Goal: Find specific page/section: Find specific page/section

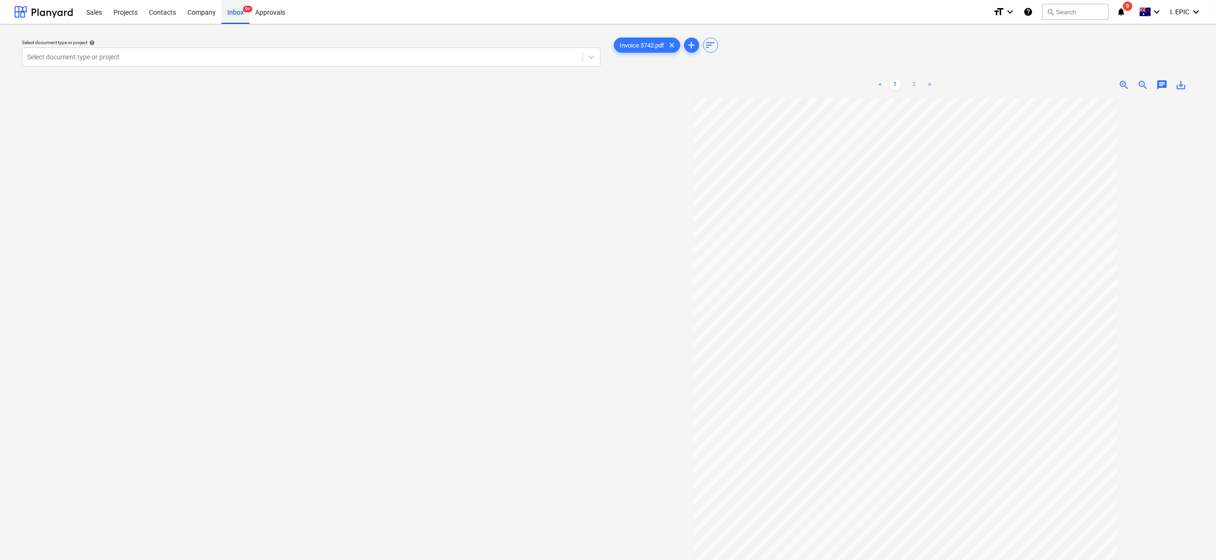
click at [230, 9] on div "Inbox 9+" at bounding box center [236, 12] width 28 height 24
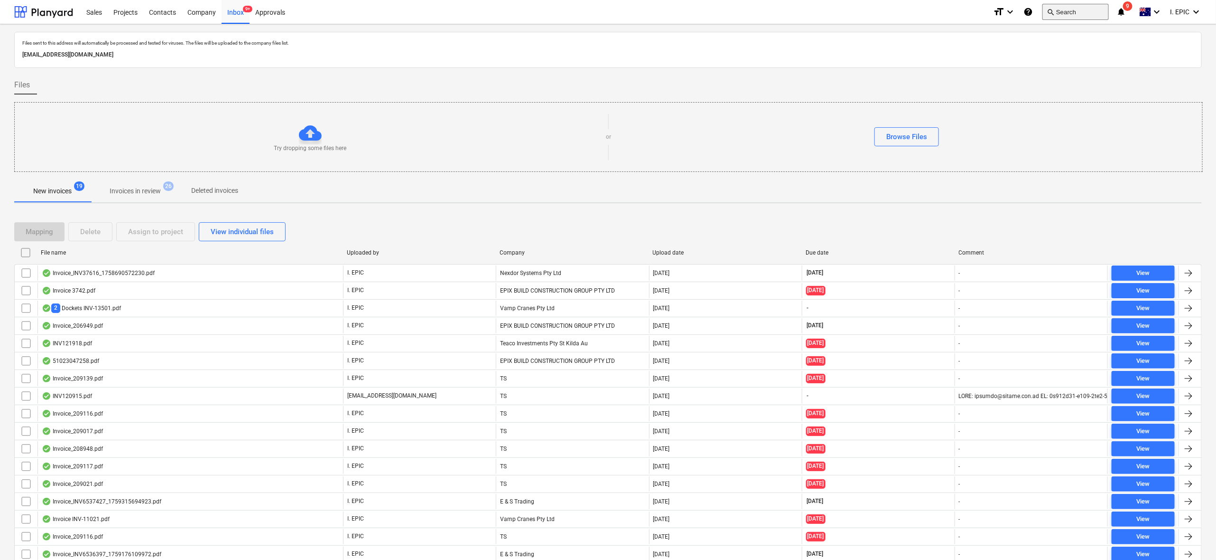
click at [1074, 13] on button "search Search" at bounding box center [1076, 12] width 66 height 16
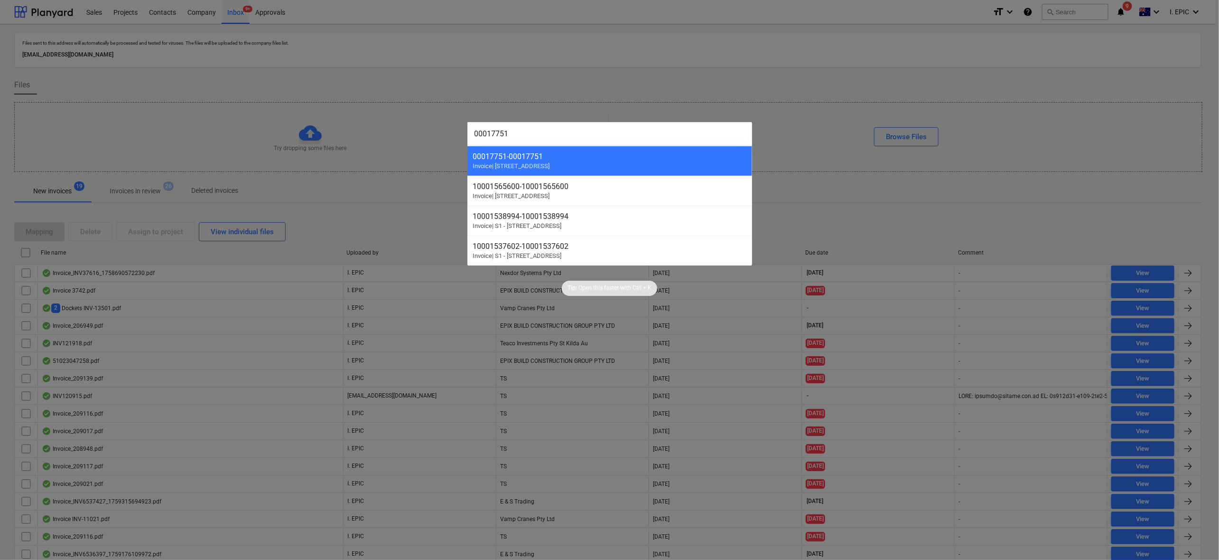
drag, startPoint x: 530, startPoint y: 136, endPoint x: 457, endPoint y: 125, distance: 73.4
click at [457, 125] on div "00017751 00017751 - 00017751 Invoice | S2 - 76 Beach Rd, Sandringham 1000156560…" at bounding box center [609, 280] width 1219 height 560
paste input "802"
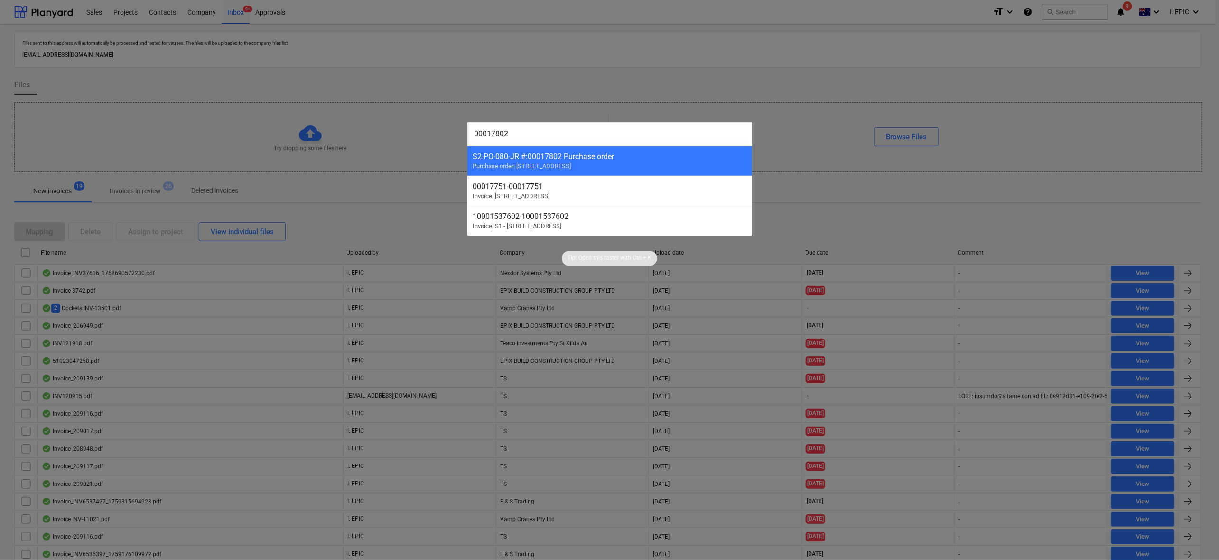
type input "00017802"
click at [318, 10] on div at bounding box center [609, 280] width 1219 height 560
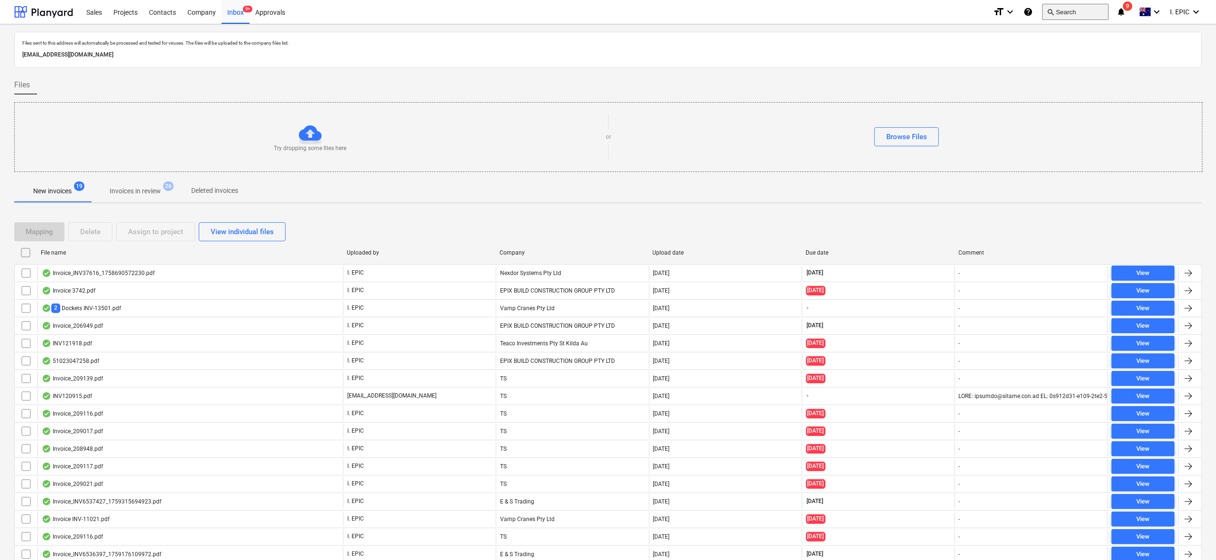
click at [1082, 15] on button "search Search" at bounding box center [1076, 12] width 66 height 16
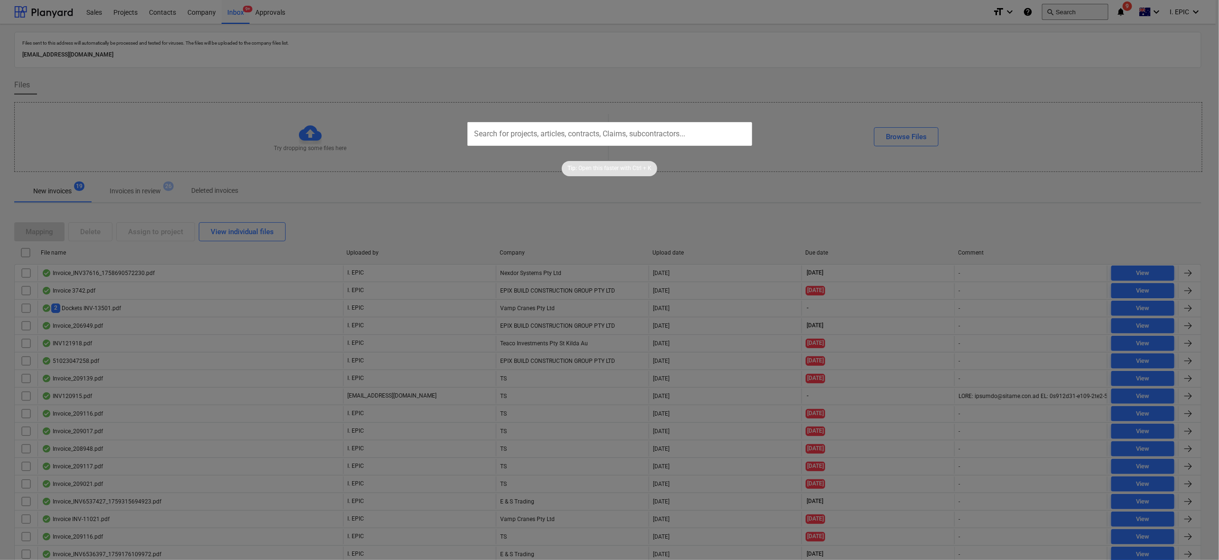
type input "2425"
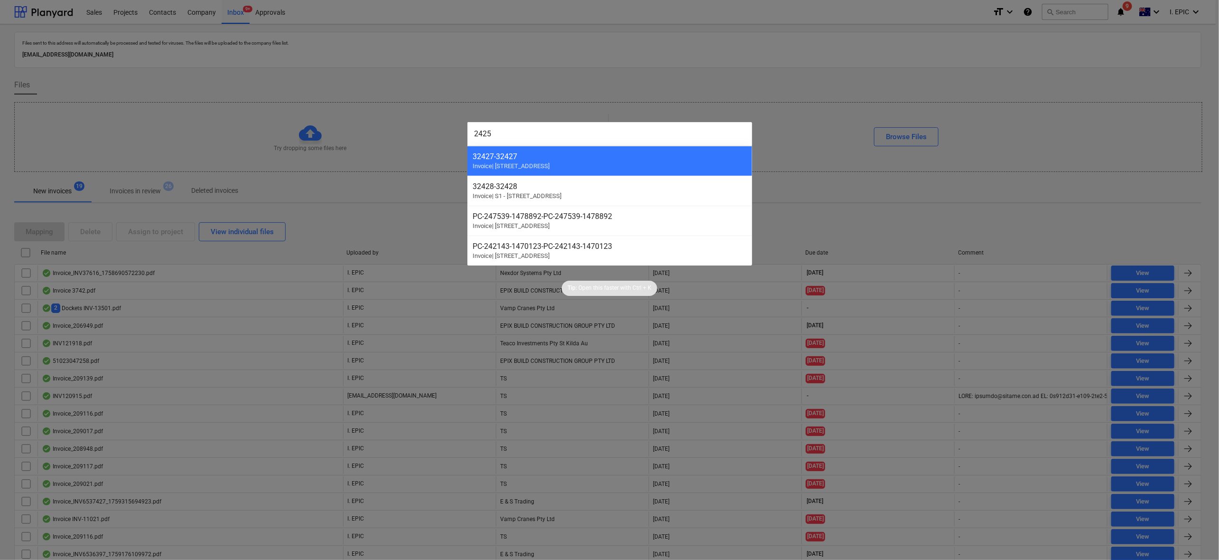
click at [399, 135] on div at bounding box center [609, 280] width 1219 height 560
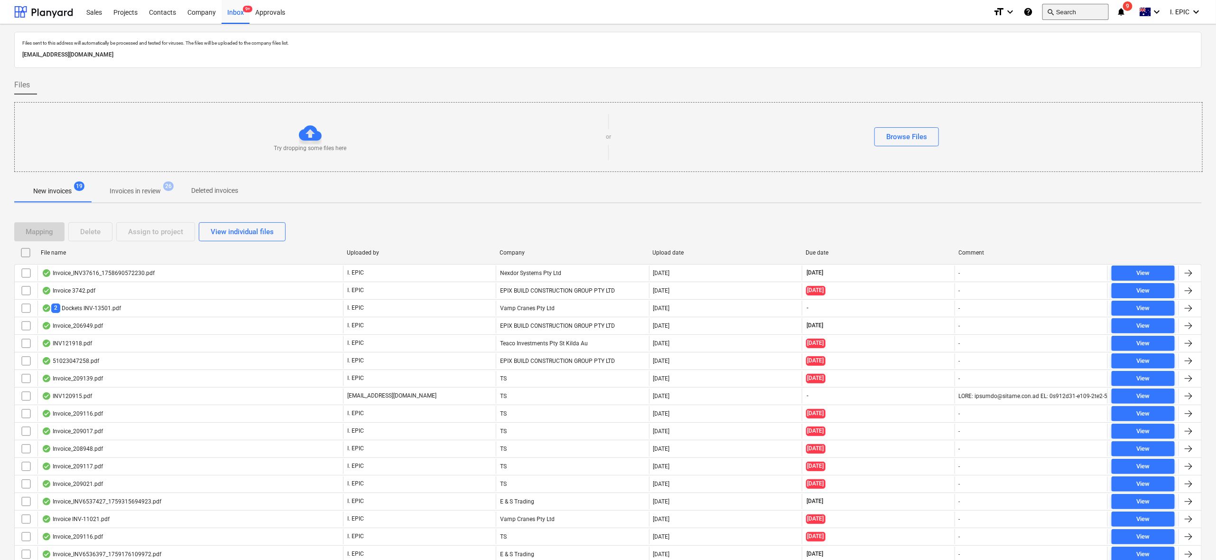
click at [1059, 16] on button "search Search" at bounding box center [1076, 12] width 66 height 16
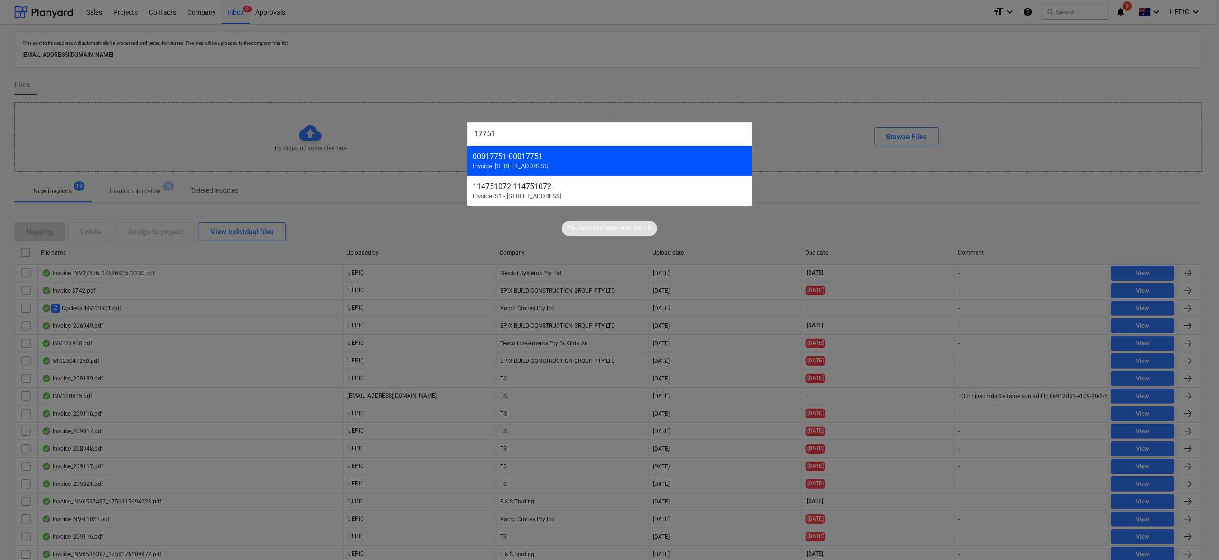
type input "17751"
click at [535, 166] on span "Invoice | [STREET_ADDRESS]" at bounding box center [511, 165] width 77 height 7
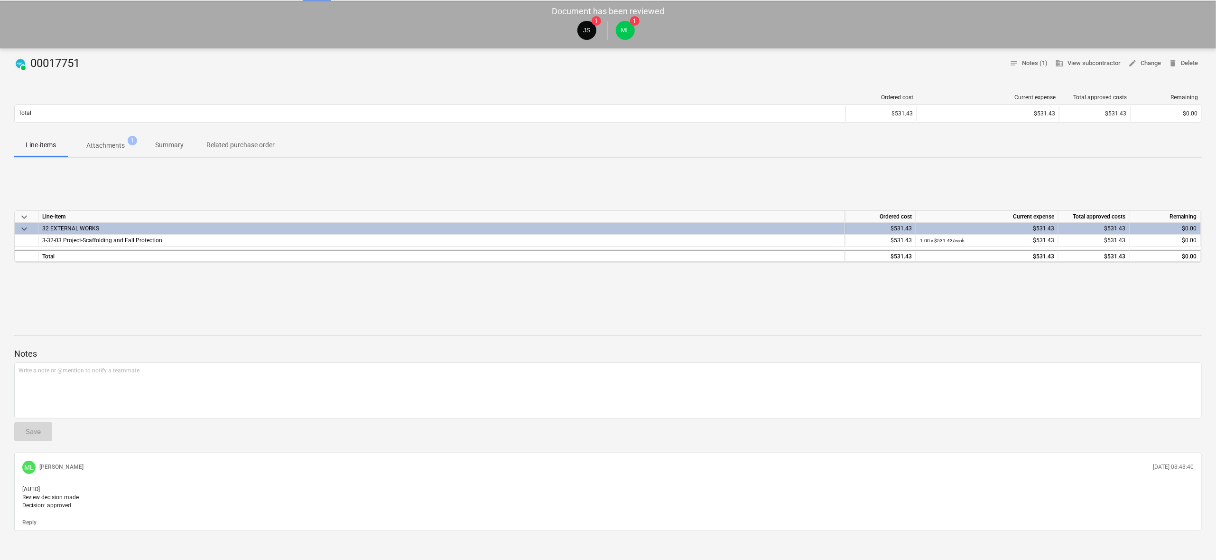
scroll to position [62, 0]
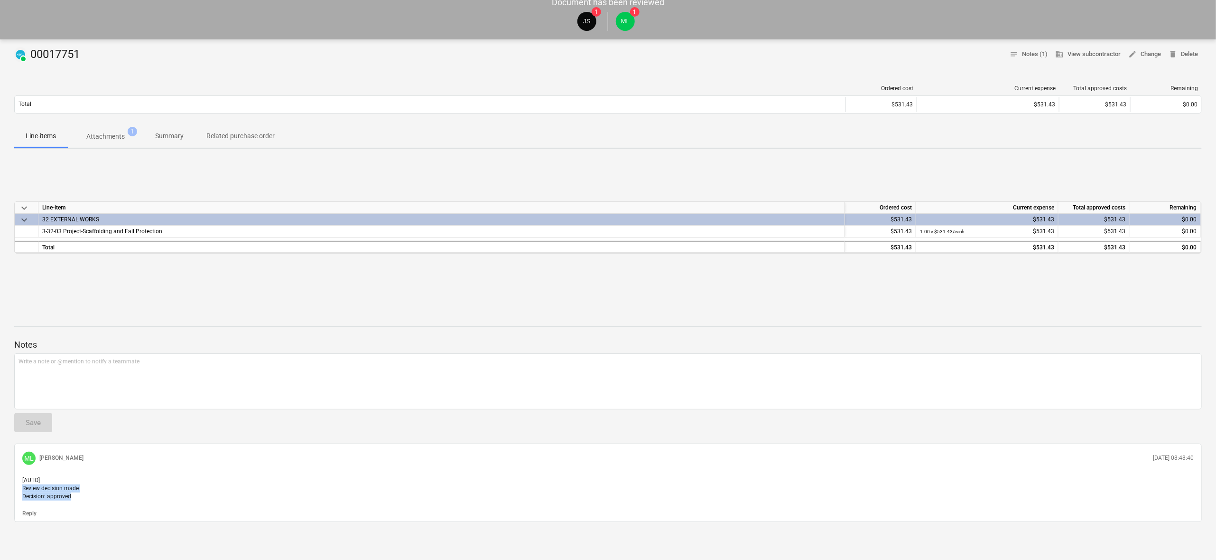
drag, startPoint x: 21, startPoint y: 480, endPoint x: 90, endPoint y: 488, distance: 69.3
click at [90, 488] on div "[AUTO] Review decision made Decision: approved" at bounding box center [608, 488] width 1179 height 32
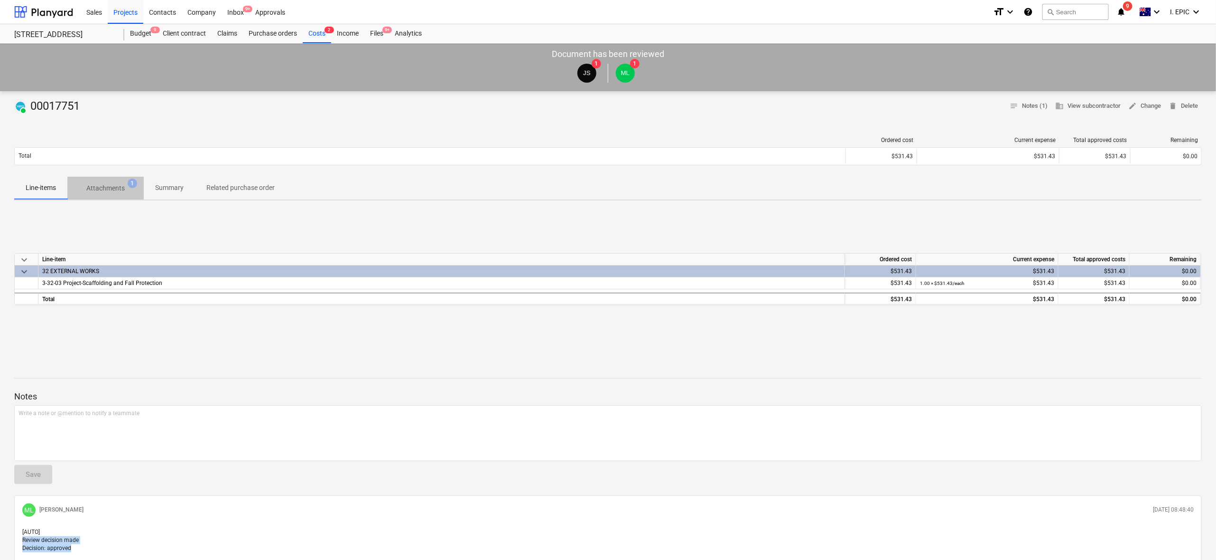
click at [122, 189] on p "Attachments" at bounding box center [105, 188] width 38 height 10
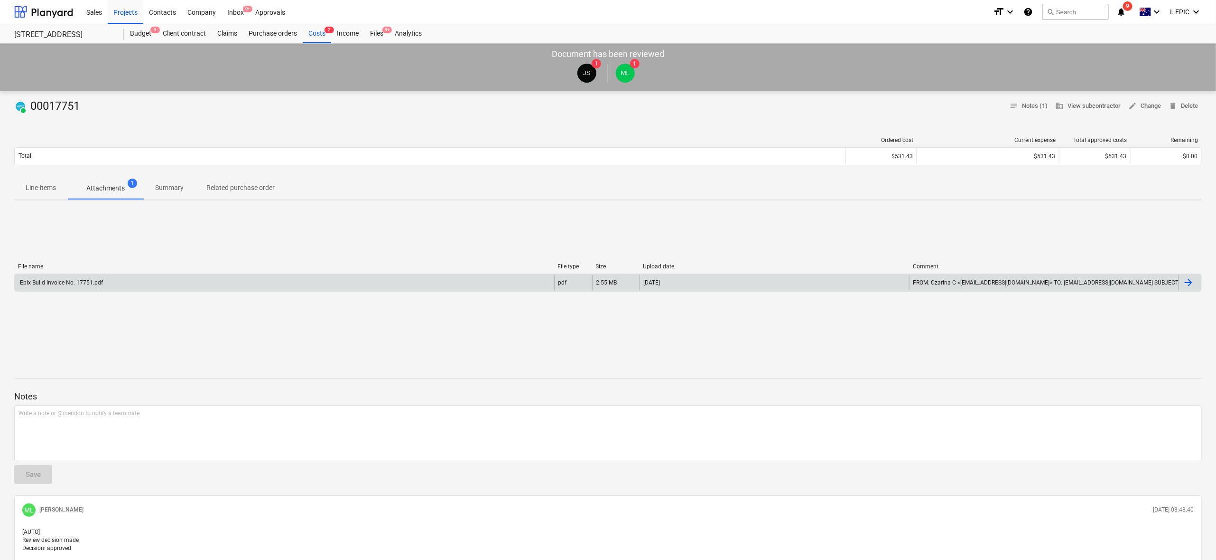
click at [69, 285] on div "Epix Build Invoice No. 17751.pdf" at bounding box center [61, 282] width 84 height 7
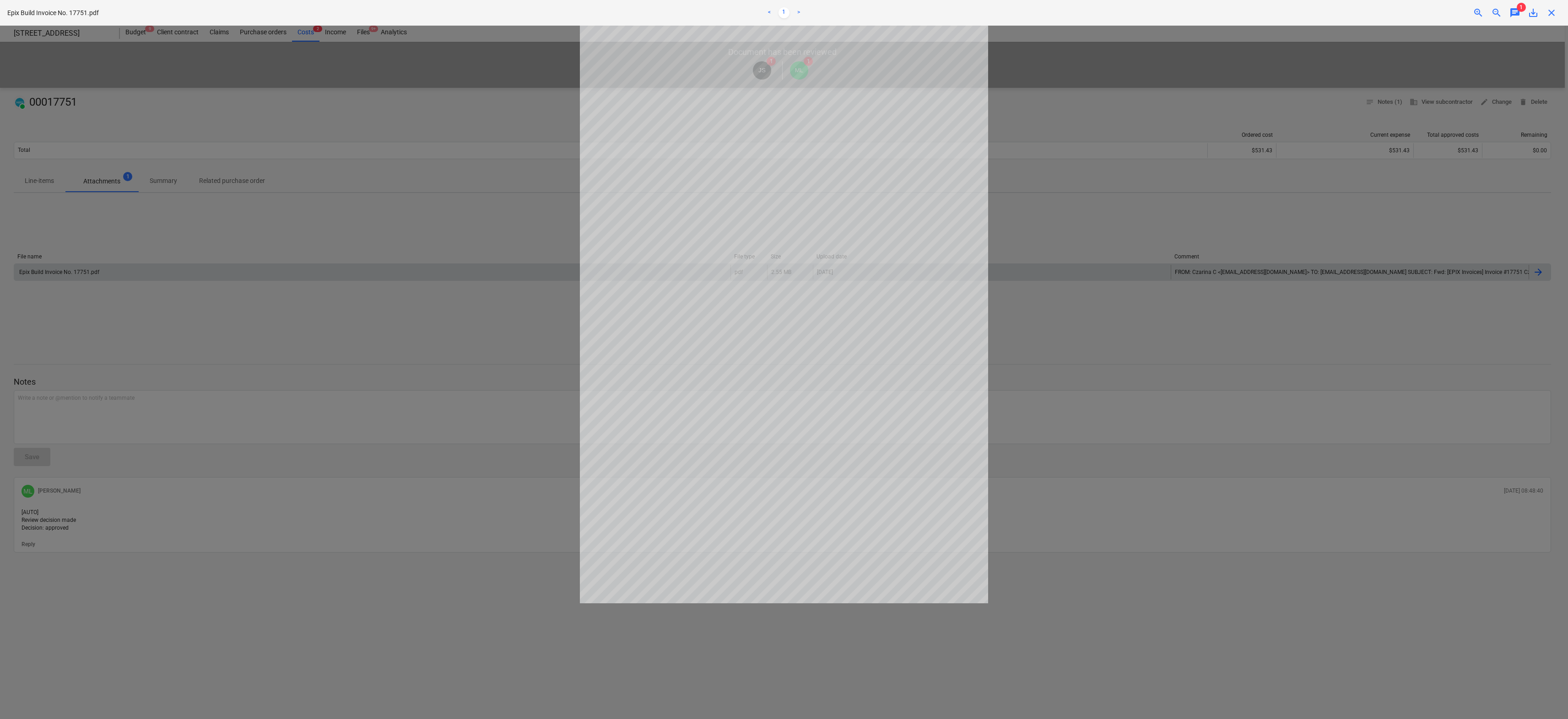
click at [1173, 442] on div at bounding box center [784, 373] width 1568 height 694
click at [1173, 112] on div at bounding box center [784, 373] width 1568 height 694
click at [1173, 120] on div at bounding box center [784, 373] width 1568 height 694
click at [207, 51] on div at bounding box center [784, 373] width 1568 height 694
click at [1173, 9] on span "chat" at bounding box center [1514, 13] width 11 height 11
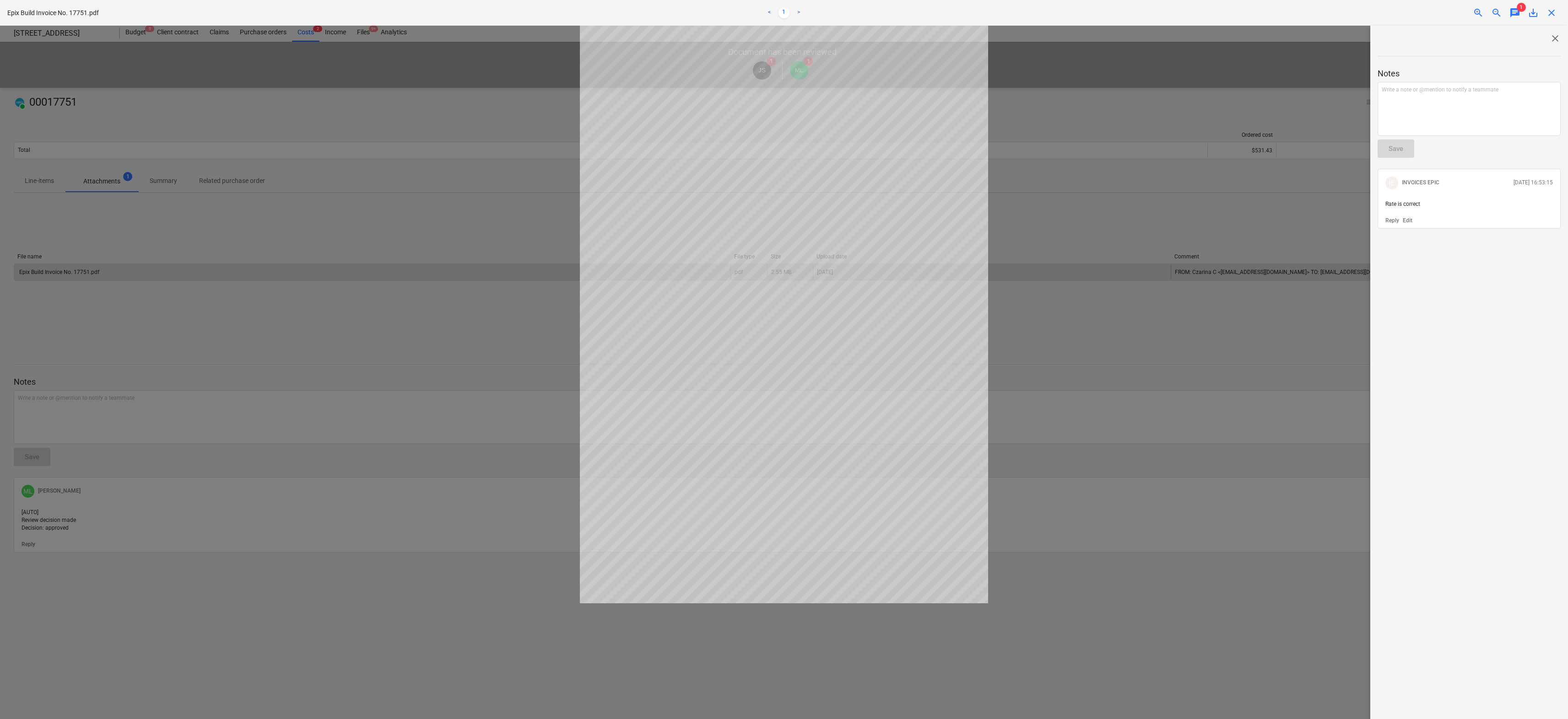
click at [1107, 348] on div at bounding box center [784, 373] width 1568 height 694
click at [361, 404] on div at bounding box center [784, 373] width 1568 height 694
click at [1173, 11] on span "close" at bounding box center [1551, 13] width 11 height 11
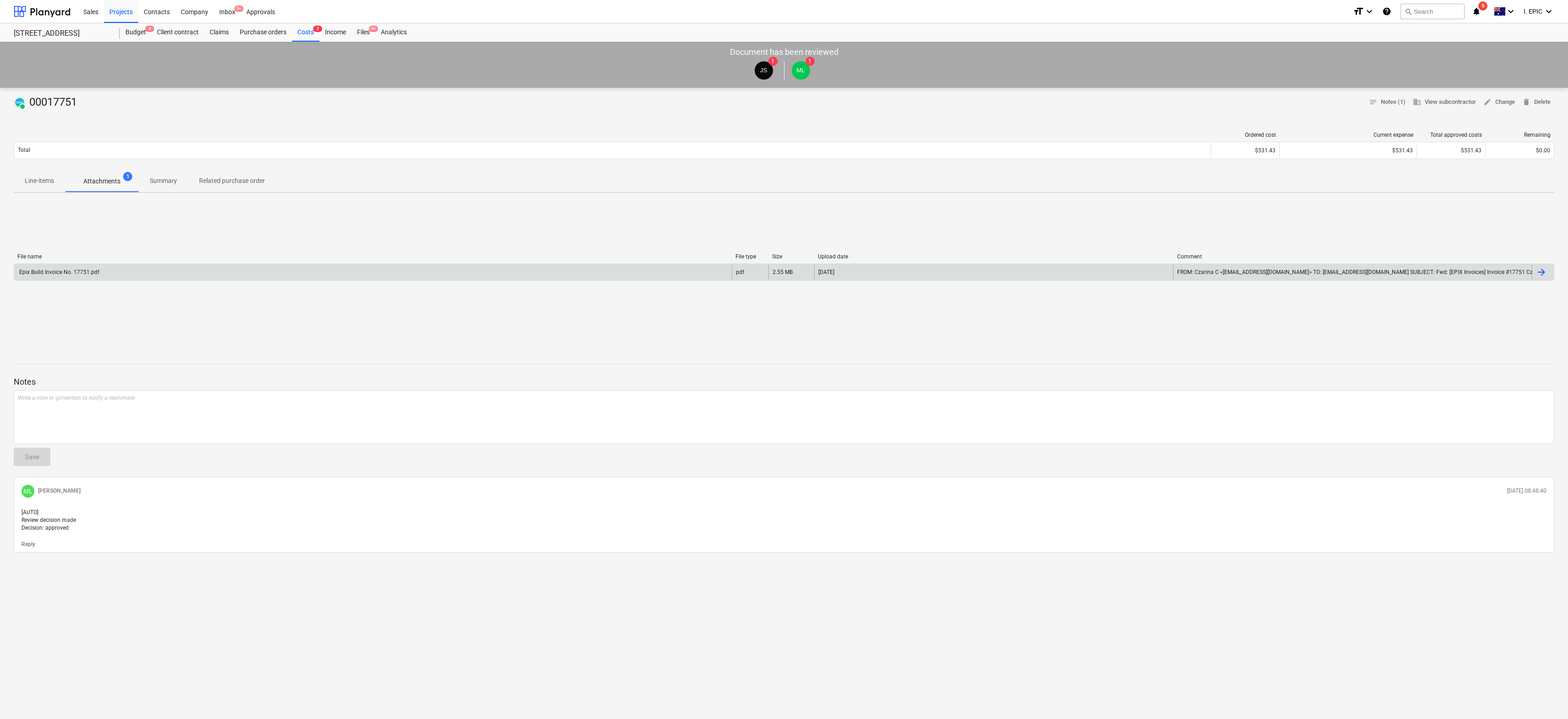
click at [59, 101] on div "PAID 00017751" at bounding box center [46, 102] width 67 height 14
copy div "00017751"
